Goal: Task Accomplishment & Management: Use online tool/utility

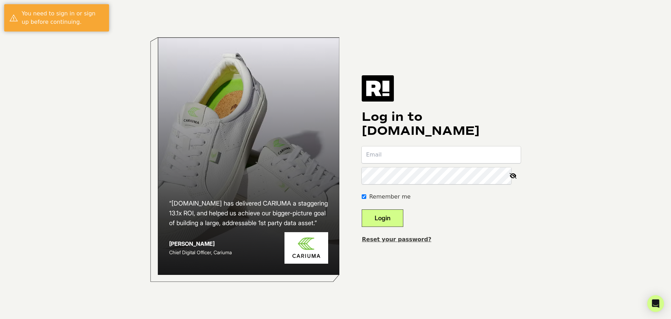
type input "[EMAIL_ADDRESS][DOMAIN_NAME]"
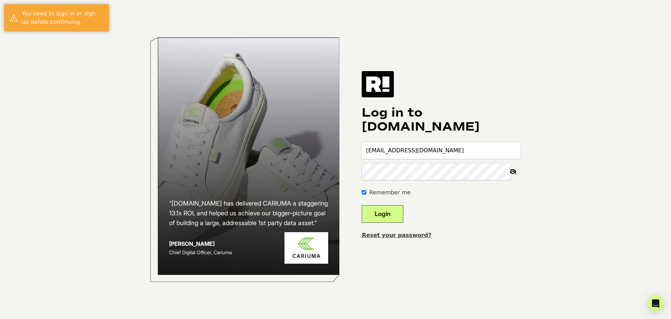
click at [390, 211] on button "Login" at bounding box center [383, 213] width 42 height 17
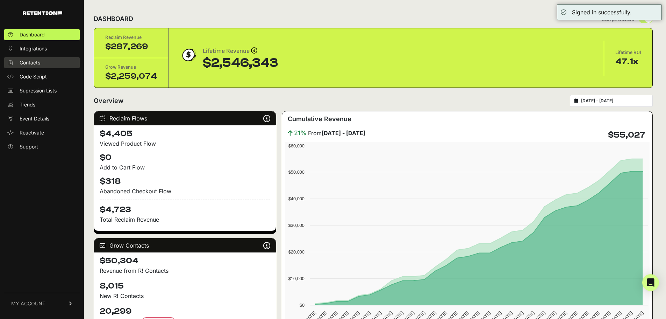
click at [33, 61] on span "Contacts" at bounding box center [30, 62] width 21 height 7
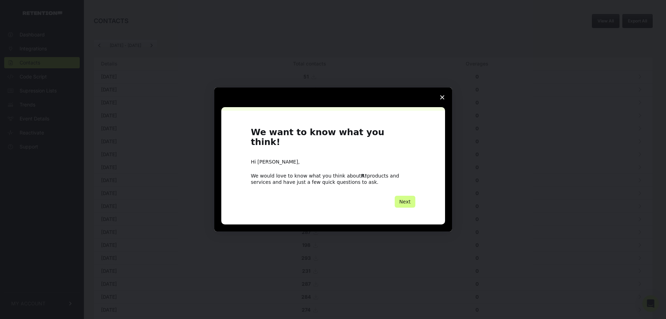
click at [441, 99] on icon "Close survey" at bounding box center [442, 97] width 4 height 4
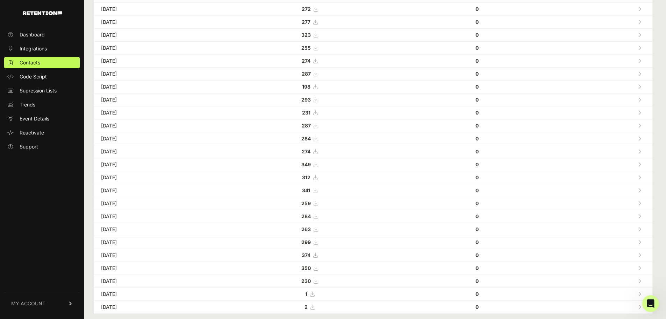
scroll to position [170, 0]
